Goal: Transaction & Acquisition: Book appointment/travel/reservation

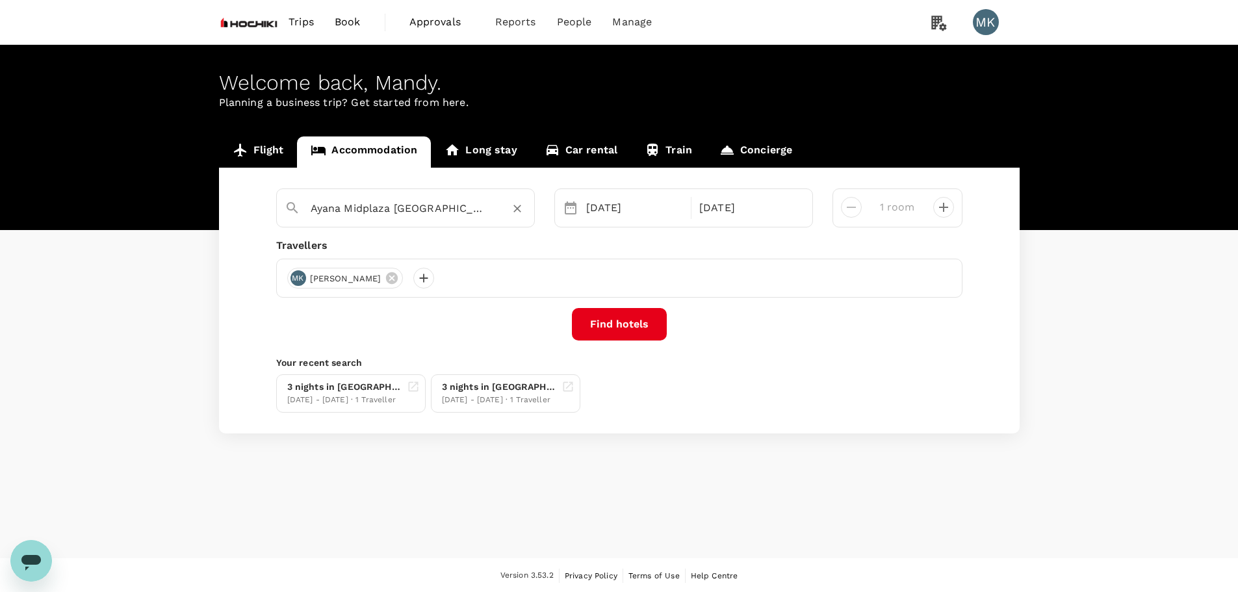
type input "Sofitel [GEOGRAPHIC_DATA] [GEOGRAPHIC_DATA]"
click at [450, 204] on input "Sofitel [GEOGRAPHIC_DATA] [GEOGRAPHIC_DATA]" at bounding box center [400, 208] width 179 height 20
click at [629, 207] on div "[DATE]" at bounding box center [635, 208] width 108 height 26
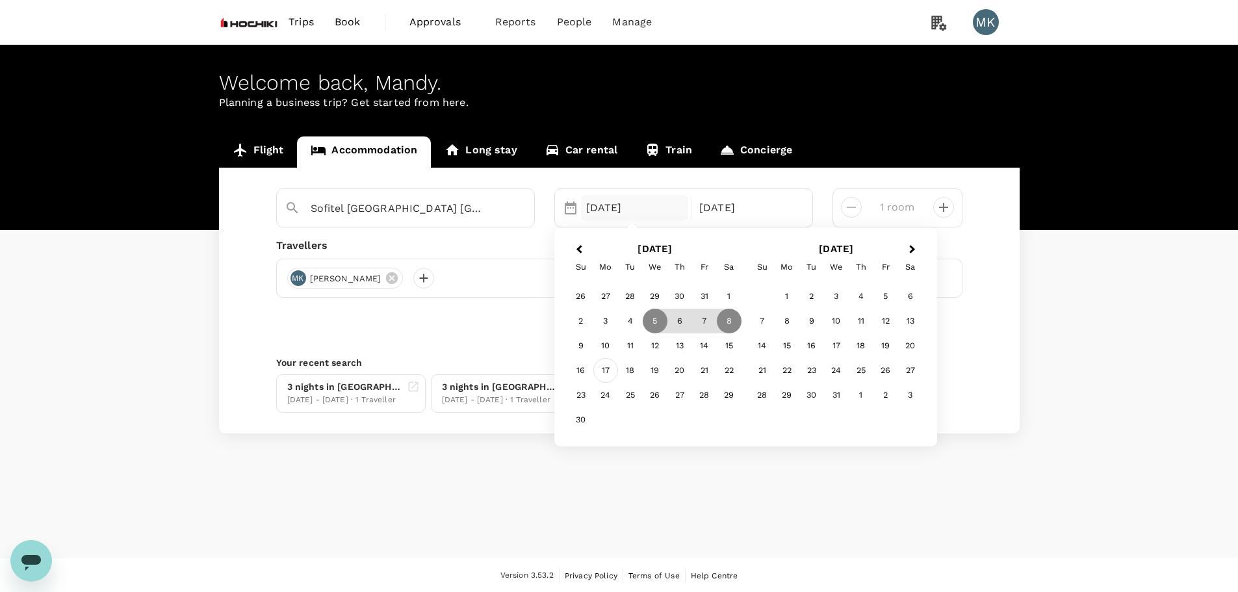
click at [612, 370] on div "17" at bounding box center [605, 370] width 25 height 25
click at [707, 371] on div "21" at bounding box center [704, 370] width 25 height 25
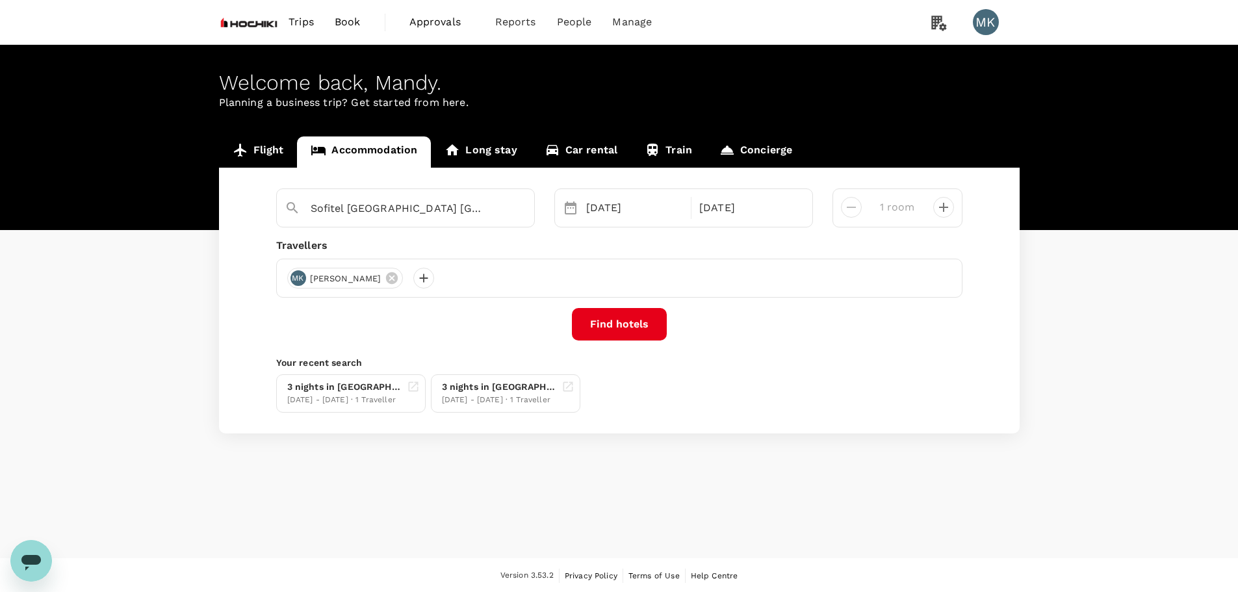
click at [617, 317] on button "Find hotels" at bounding box center [619, 324] width 95 height 32
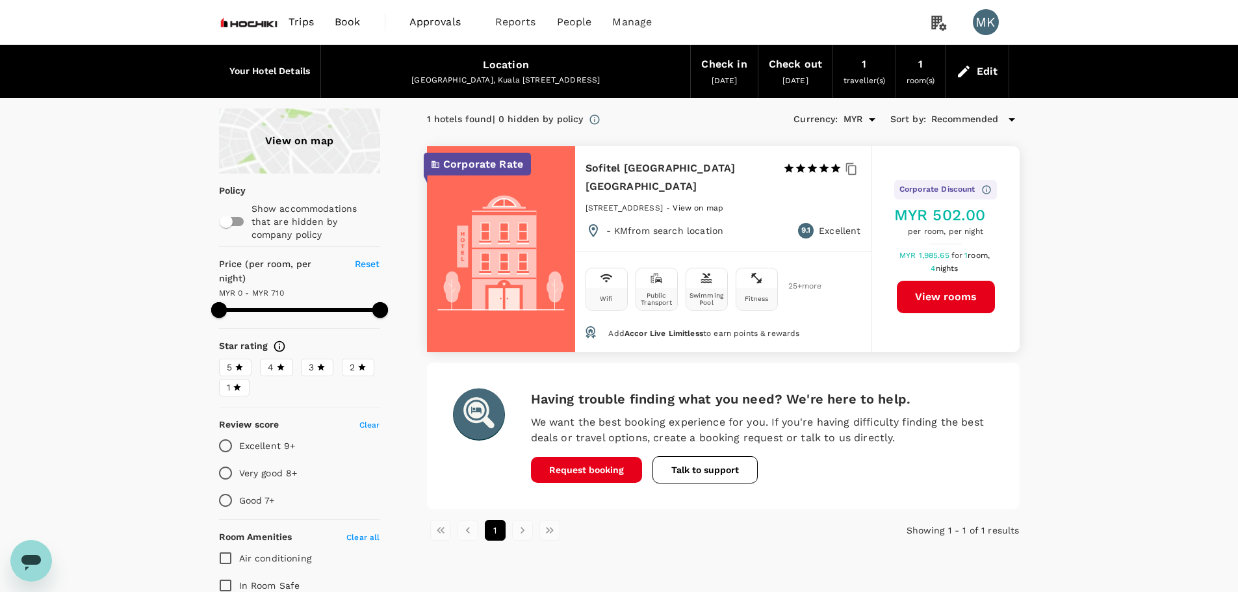
click at [635, 179] on div "Sofitel [GEOGRAPHIC_DATA] Damansara 1 Star 2 Stars 3 Stars 4 Stars 5 Stars" at bounding box center [722, 180] width 275 height 42
click at [522, 218] on div at bounding box center [501, 249] width 148 height 206
click at [949, 291] on button "View rooms" at bounding box center [946, 297] width 98 height 32
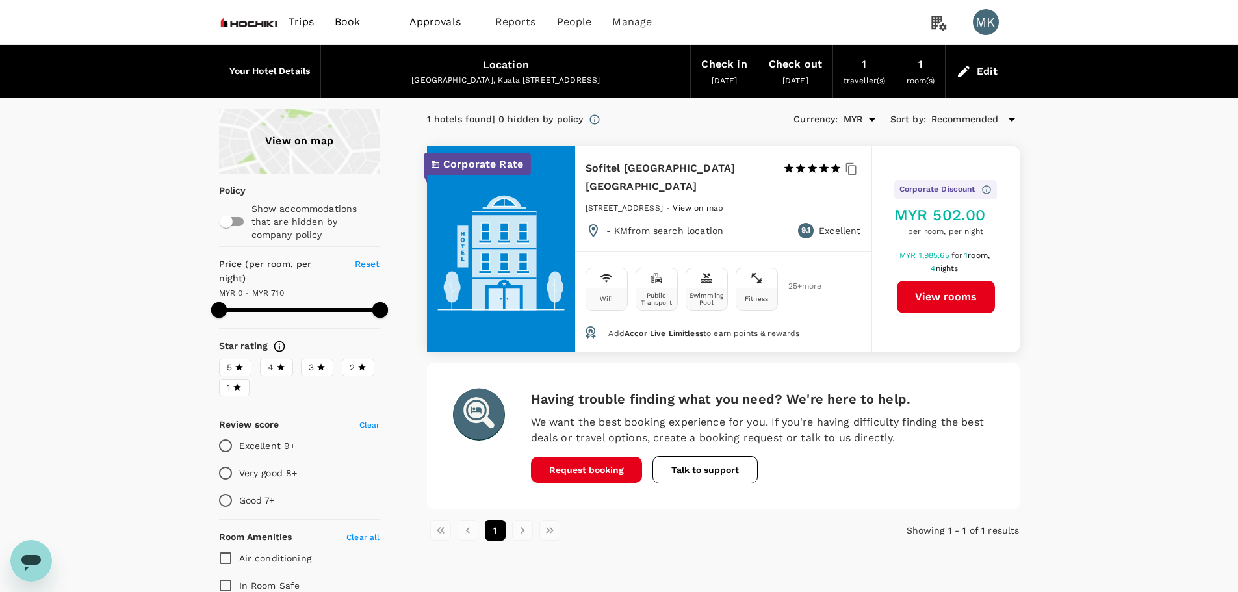
type input "214"
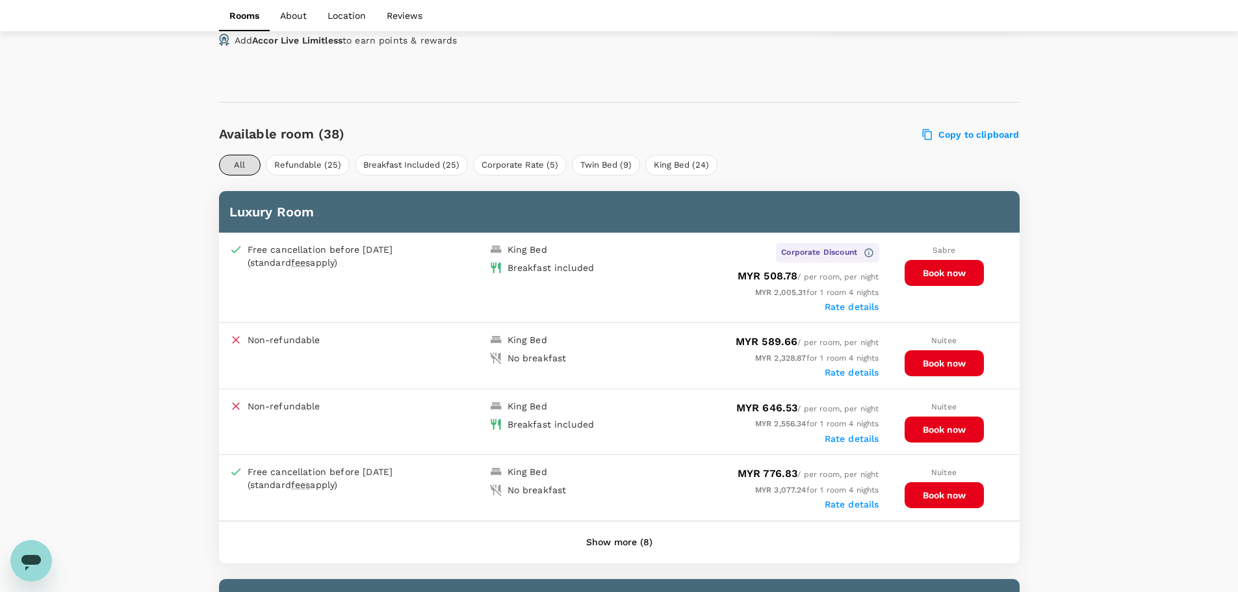
scroll to position [650, 0]
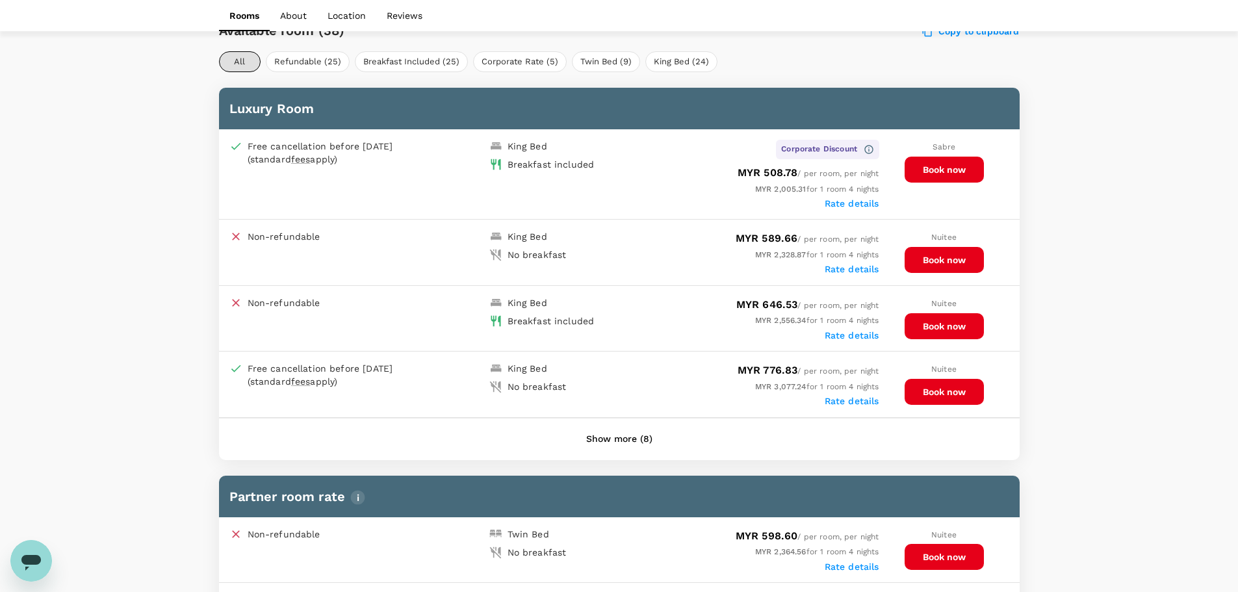
drag, startPoint x: 936, startPoint y: 171, endPoint x: 1183, endPoint y: 177, distance: 247.6
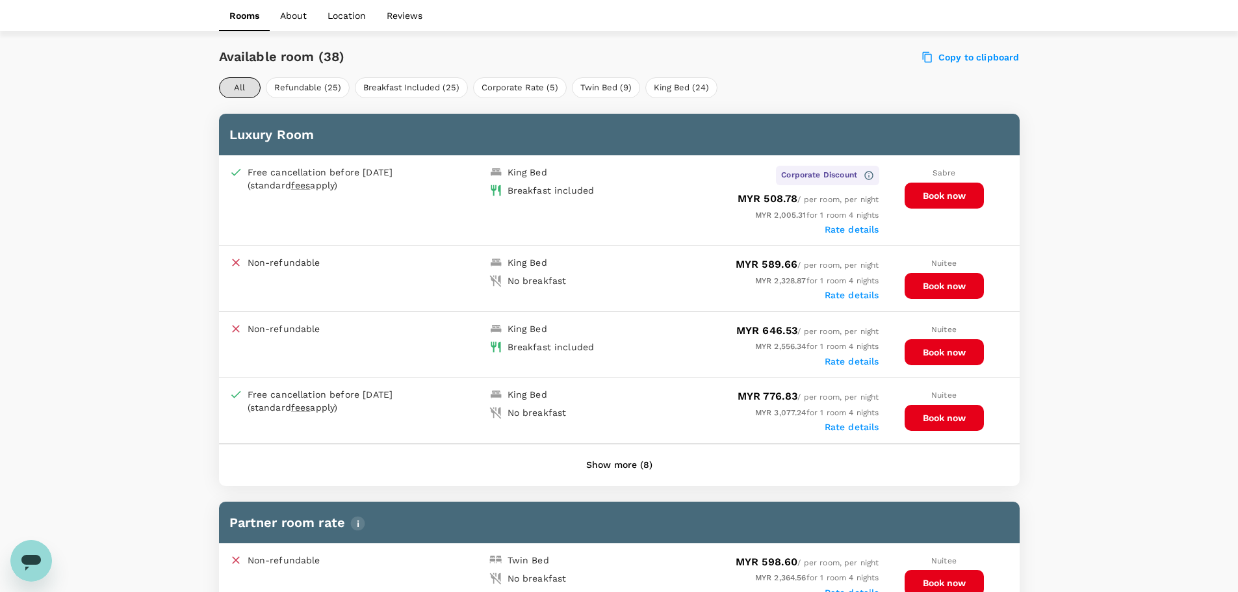
scroll to position [433, 0]
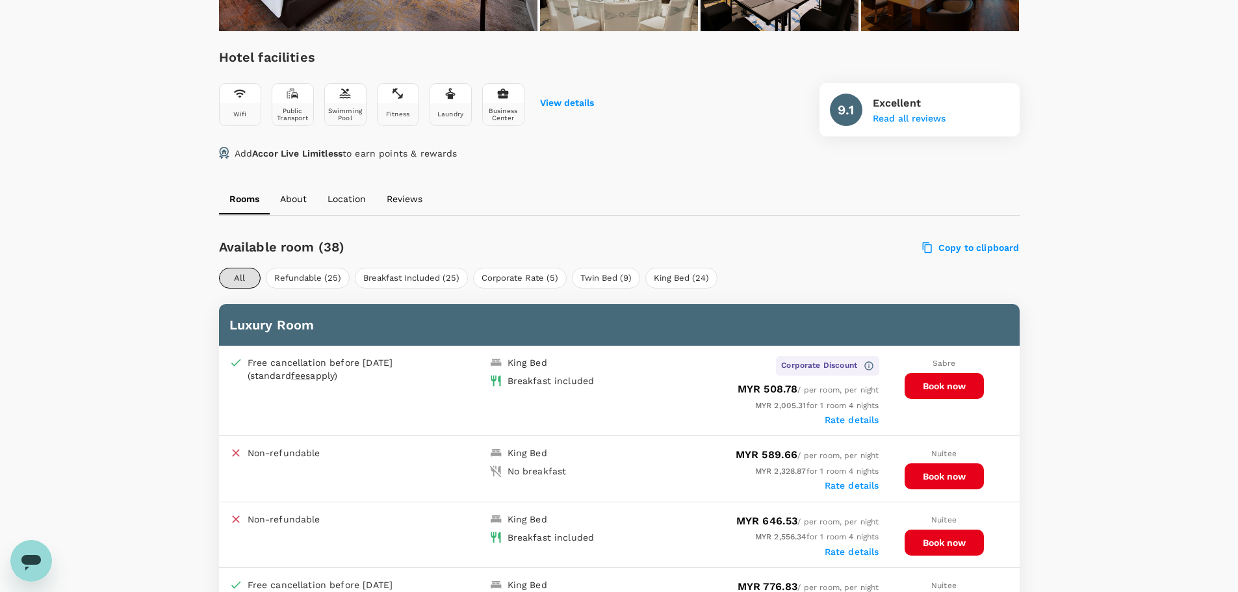
click at [936, 386] on button "Book now" at bounding box center [943, 386] width 79 height 26
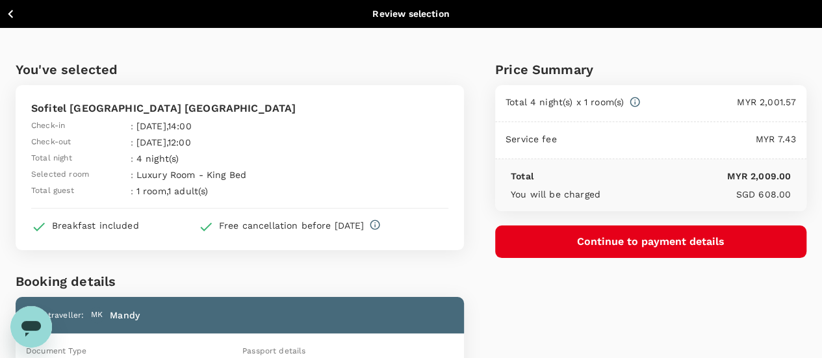
click at [674, 241] on button "Continue to payment details" at bounding box center [650, 241] width 311 height 32
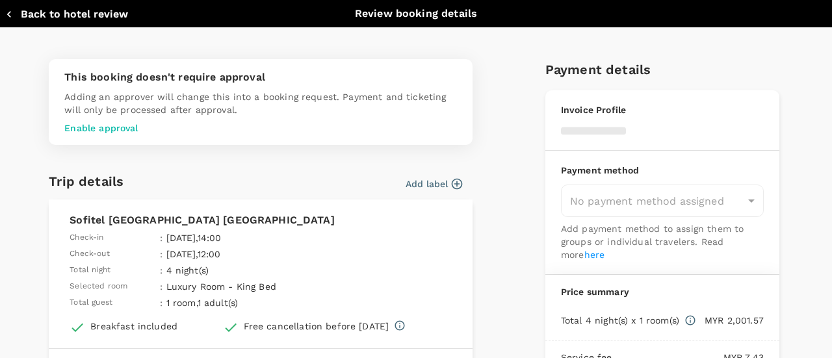
type input "9fc7a2c6-98a7-4786-b062-34c25b3a4284"
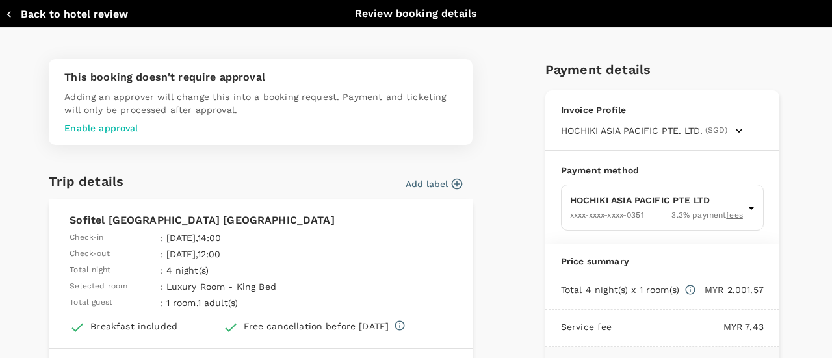
scroll to position [216, 0]
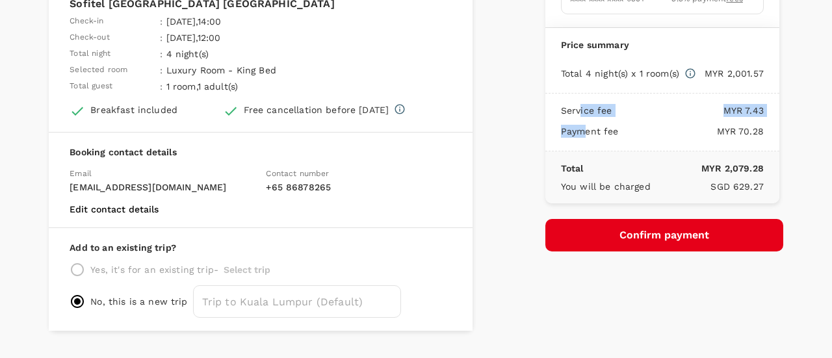
drag, startPoint x: 574, startPoint y: 109, endPoint x: 579, endPoint y: 123, distance: 15.8
click at [579, 123] on div "Service fee MYR 7.43 Payment fee MYR 70.28" at bounding box center [662, 123] width 234 height 58
click at [569, 112] on p "Service fee" at bounding box center [586, 110] width 51 height 13
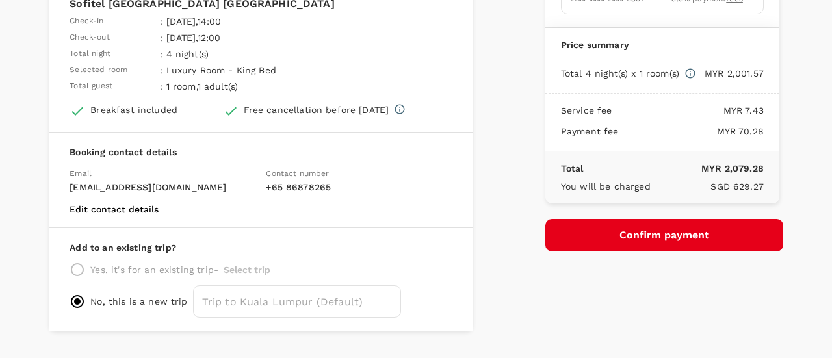
click at [561, 129] on p "Payment fee" at bounding box center [590, 131] width 58 height 13
drag, startPoint x: 557, startPoint y: 132, endPoint x: 756, endPoint y: 129, distance: 198.2
click at [756, 129] on div "Payment fee MYR 70.28" at bounding box center [662, 131] width 203 height 13
